Goal: Information Seeking & Learning: Learn about a topic

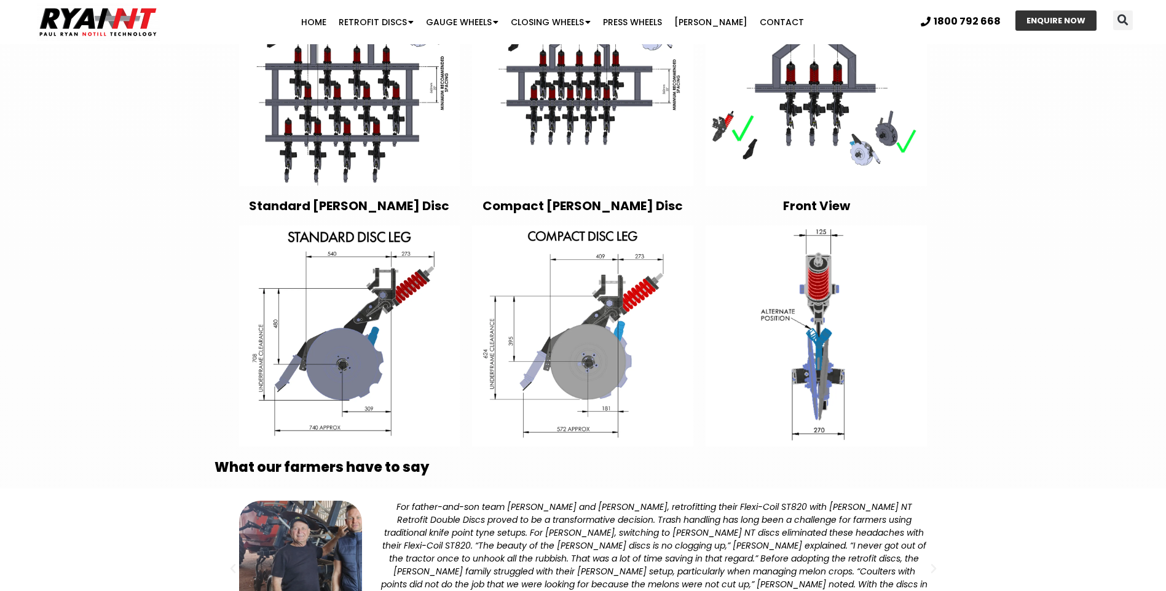
scroll to position [2212, 0]
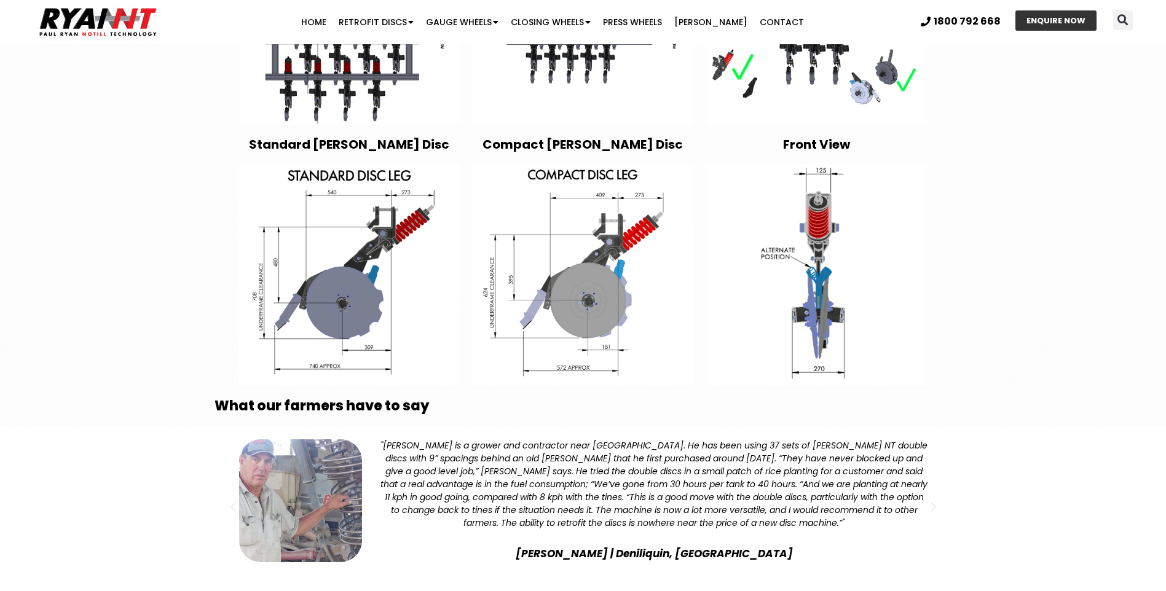
click at [602, 590] on span "Go to slide 4" at bounding box center [601, 595] width 5 height 5
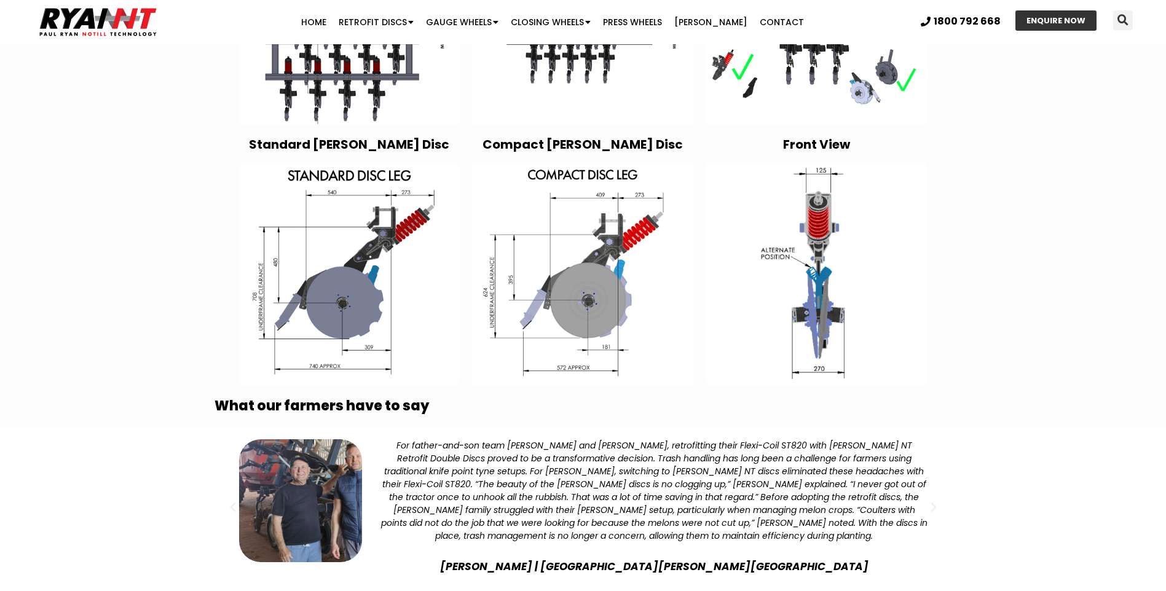
click at [590, 590] on span "Go to slide 3" at bounding box center [589, 595] width 5 height 5
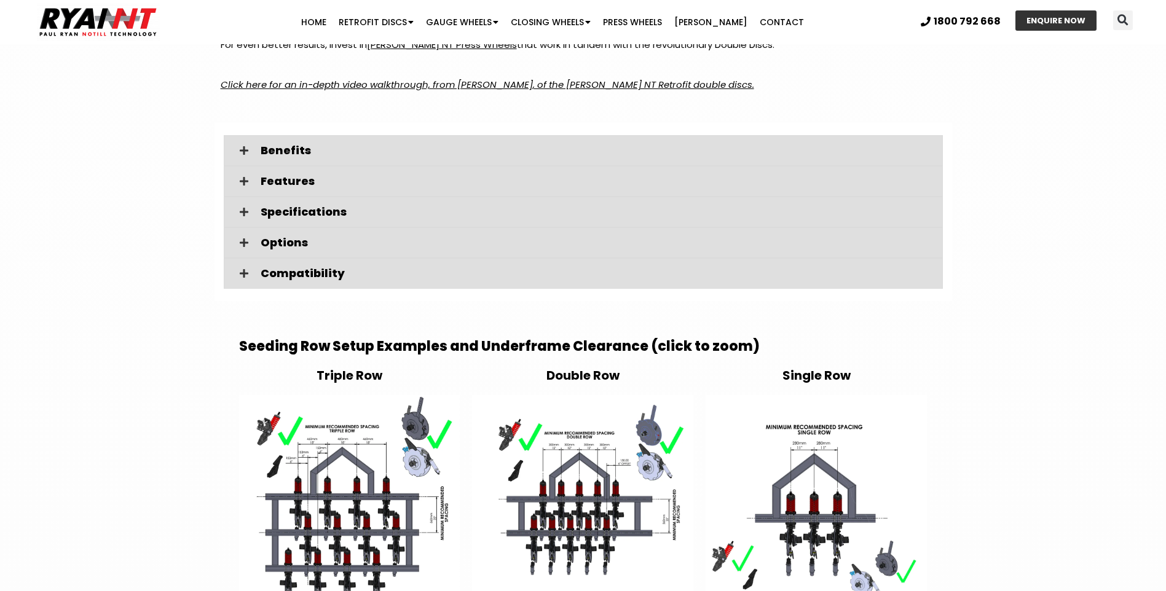
scroll to position [1475, 0]
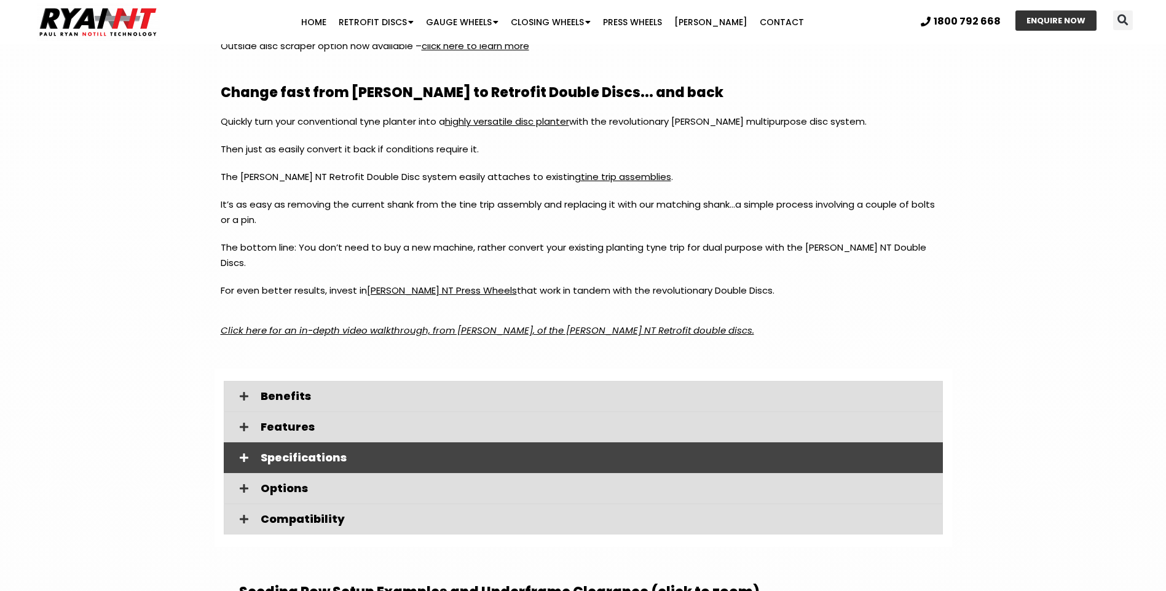
click at [245, 453] on icon at bounding box center [244, 458] width 9 height 10
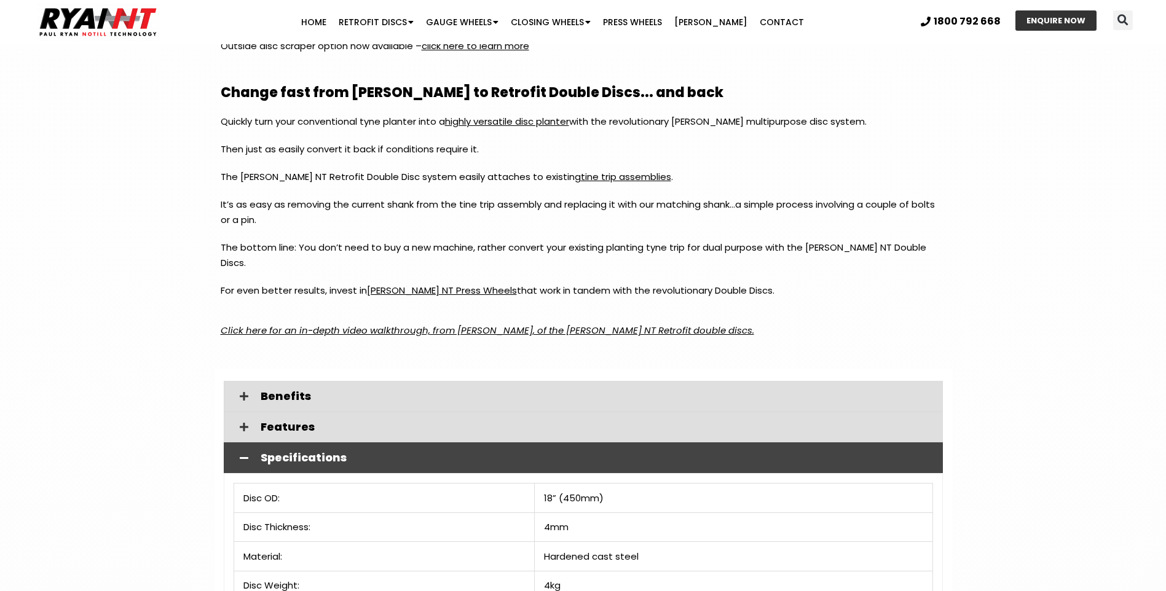
click at [307, 324] on em "Click here for an in-depth video walkthrough, from Paul Ryan, of the RYAN NT Re…" at bounding box center [487, 330] width 533 height 13
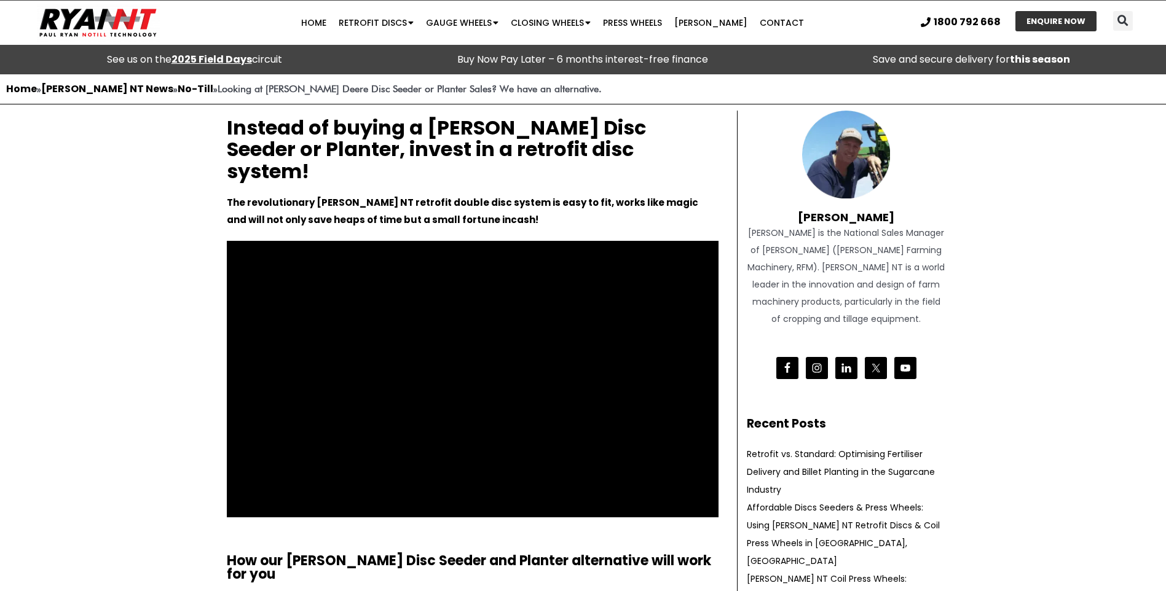
click at [458, 93] on strong "Looking at John Deere Disc Seeder or Planter Sales? We have an alternative." at bounding box center [410, 89] width 384 height 12
click at [225, 94] on strong "Looking at John Deere Disc Seeder or Planter Sales? We have an alternative." at bounding box center [410, 89] width 384 height 12
click at [66, 88] on link "[PERSON_NAME] NT News" at bounding box center [107, 89] width 132 height 14
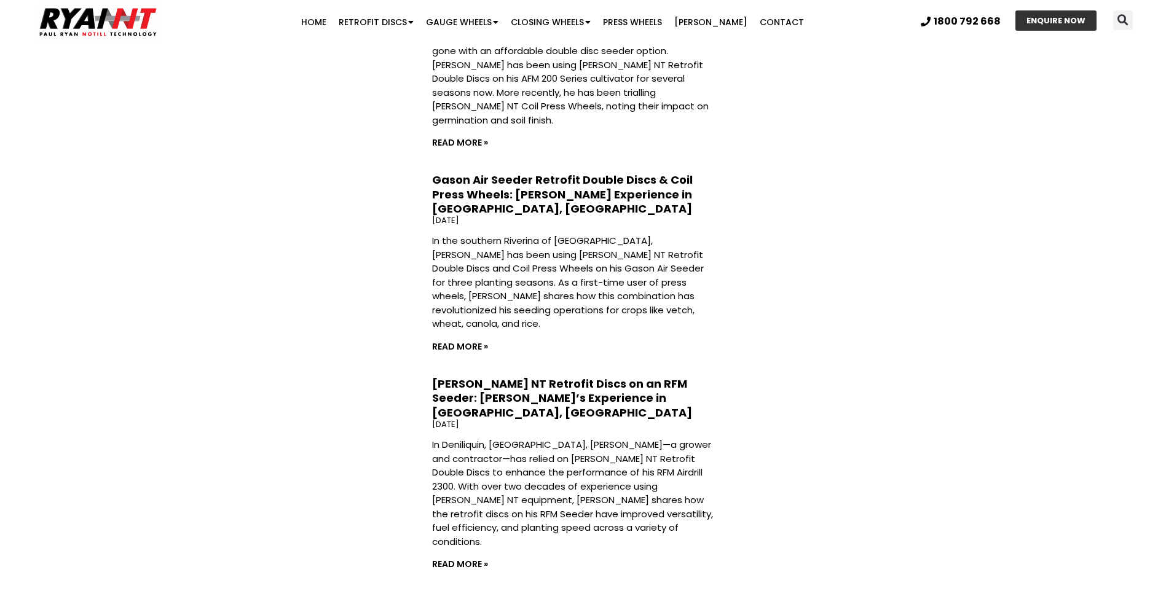
scroll to position [1229, 0]
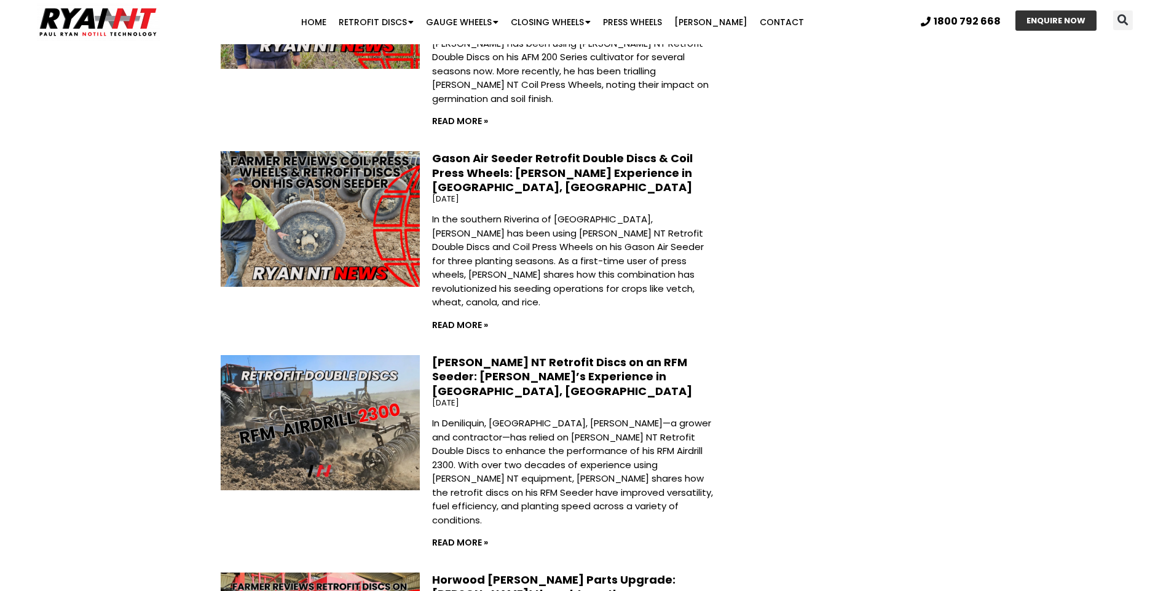
click at [307, 355] on img at bounding box center [319, 423] width 243 height 137
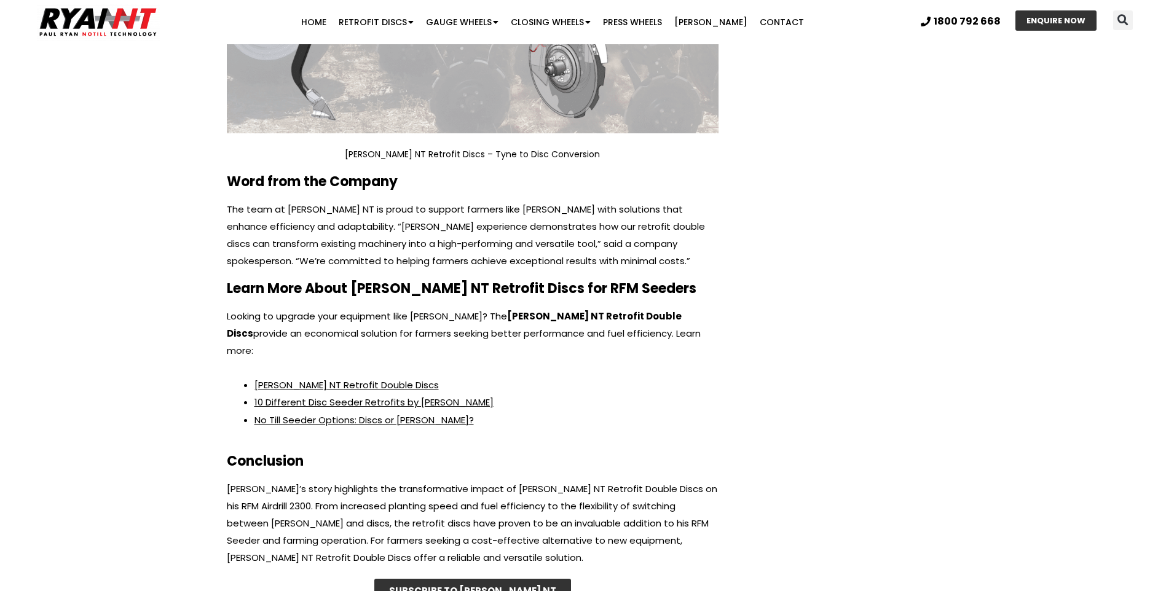
scroll to position [2394, 0]
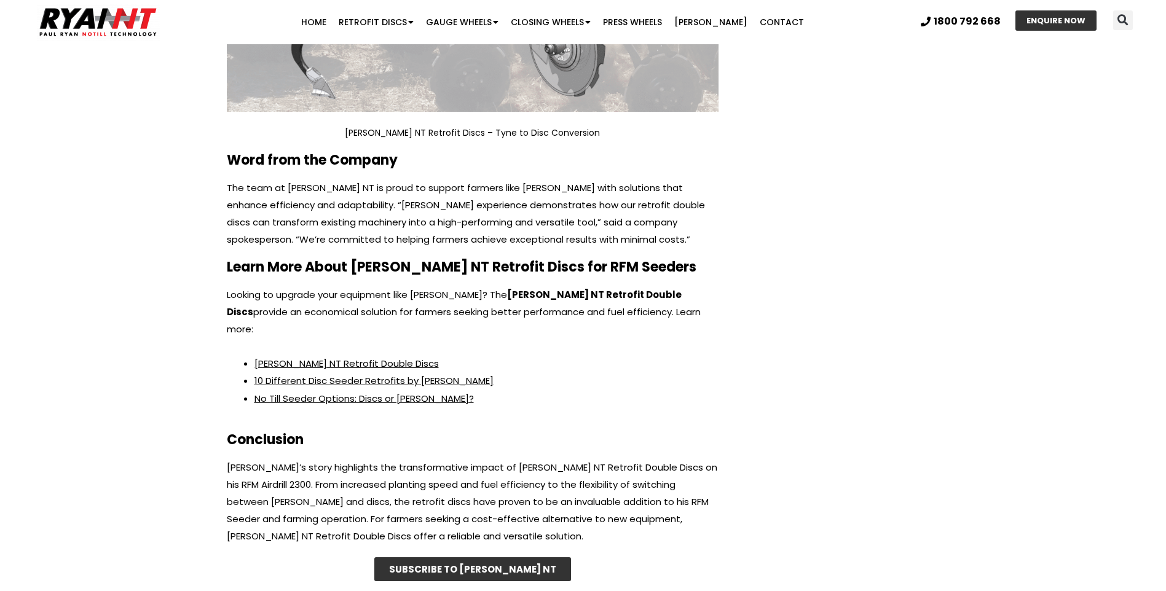
click at [302, 374] on link "10 Different Disc Seeder Retrofits by [PERSON_NAME]" at bounding box center [373, 380] width 239 height 13
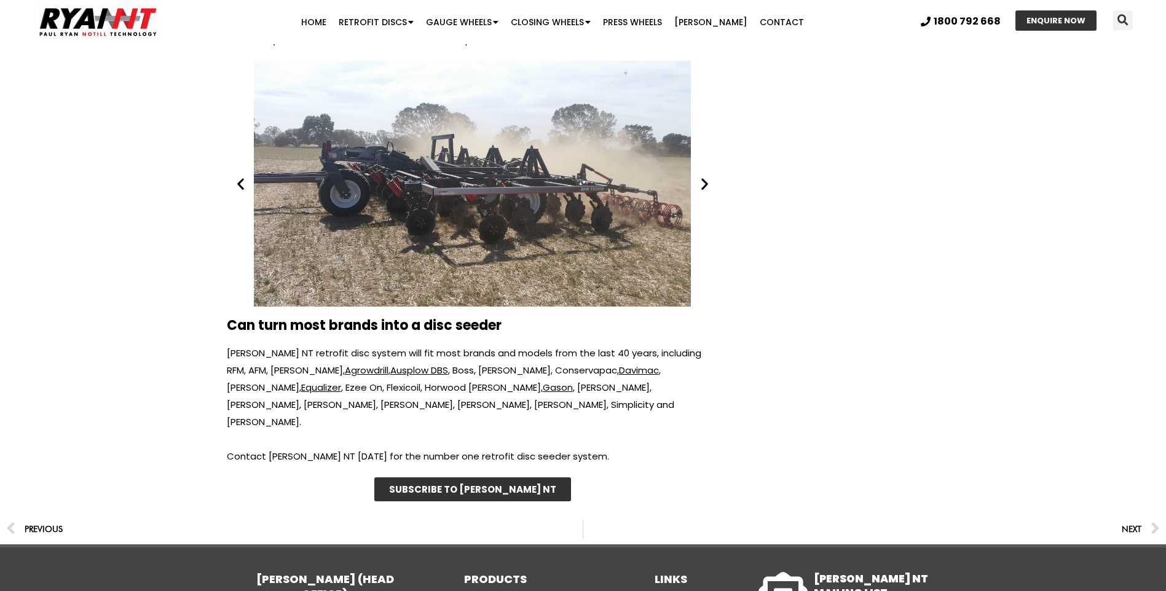
scroll to position [9954, 0]
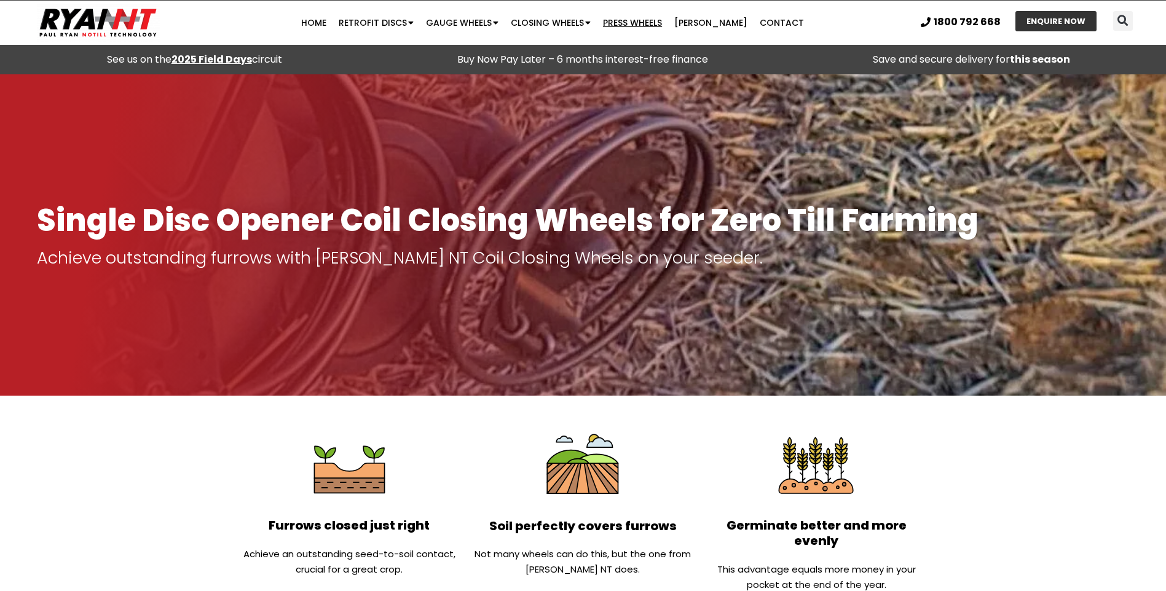
click at [636, 22] on link "Press Wheels" at bounding box center [632, 22] width 71 height 25
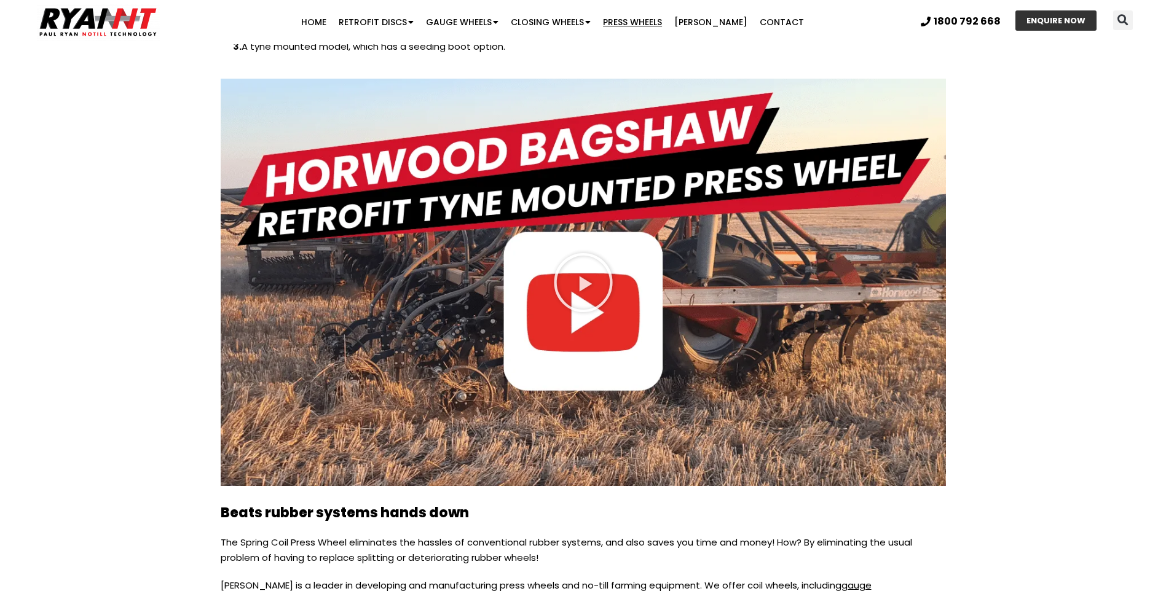
click at [579, 311] on div "Facebook" at bounding box center [581, 580] width 231 height 545
click at [586, 283] on input "Search" at bounding box center [562, 287] width 657 height 31
click at [577, 276] on input "Search" at bounding box center [562, 287] width 657 height 31
click at [573, 309] on div "Facebook" at bounding box center [581, 509] width 231 height 402
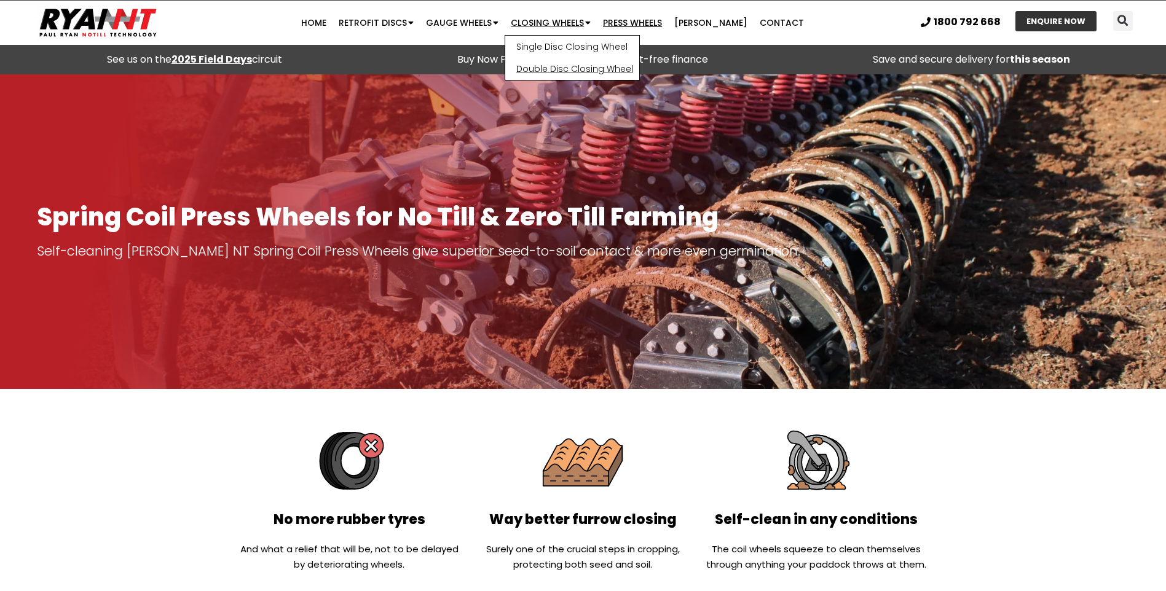
click at [570, 69] on link "Double Disc Closing Wheel" at bounding box center [572, 69] width 134 height 22
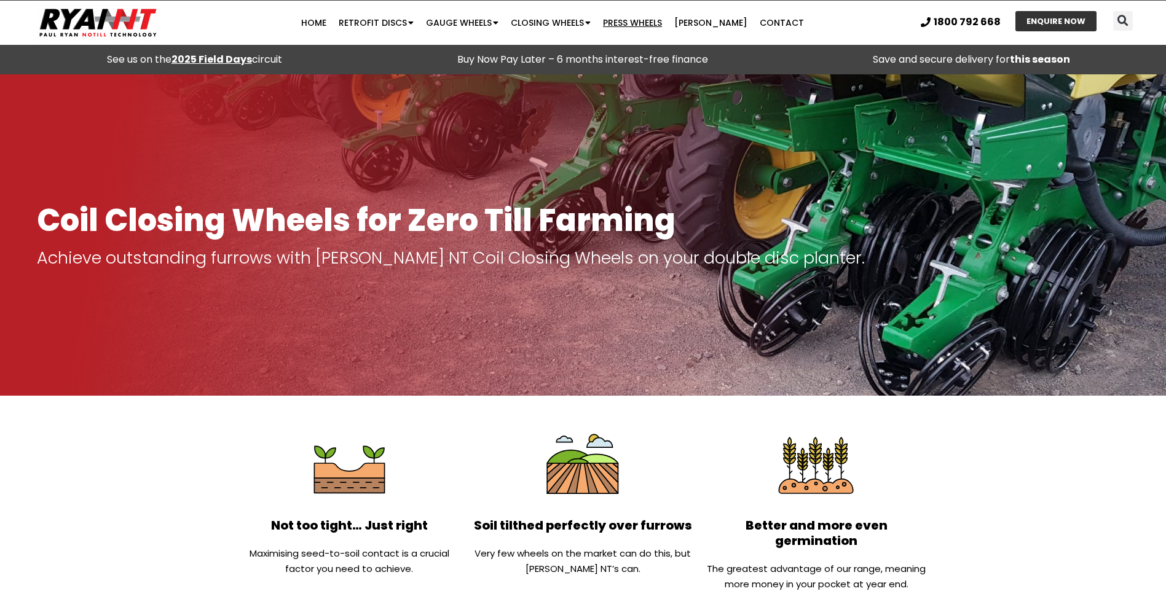
click at [668, 25] on link "Press Wheels" at bounding box center [632, 22] width 71 height 25
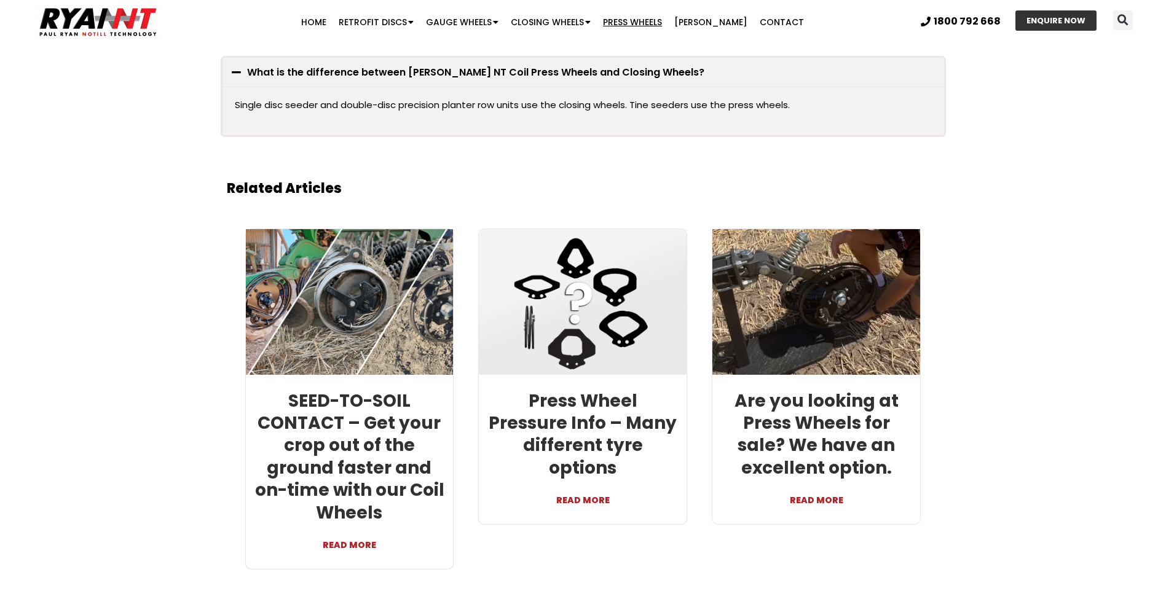
scroll to position [2949, 0]
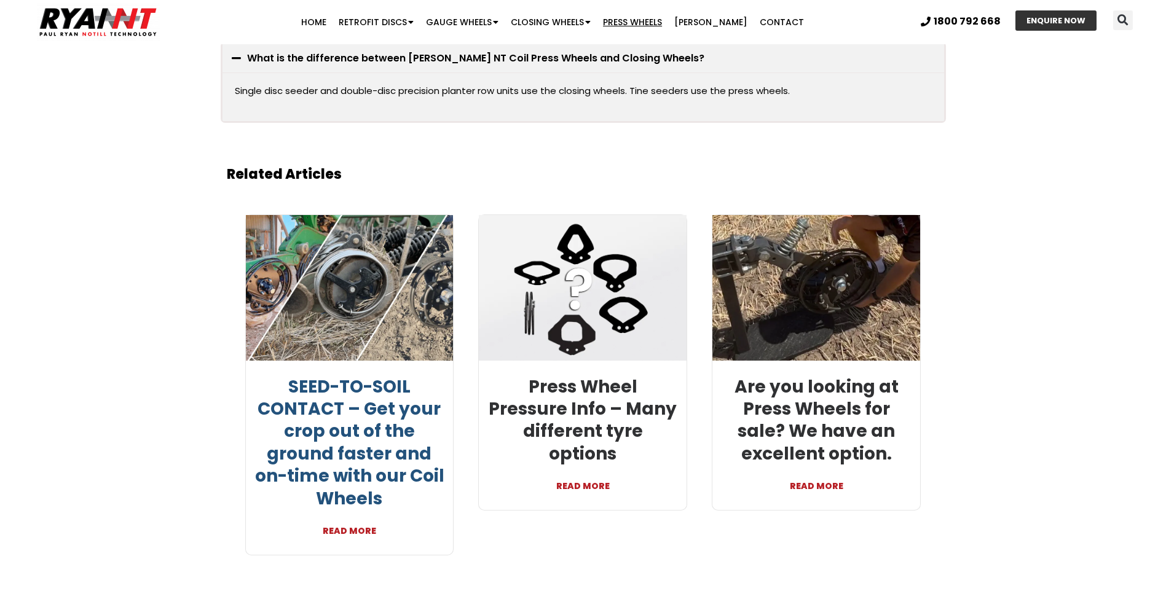
click at [384, 386] on link "SEED-TO-SOIL CONTACT – Get your crop out of the ground faster and on-time with …" at bounding box center [349, 443] width 189 height 136
